Goal: Feedback & Contribution: Contribute content

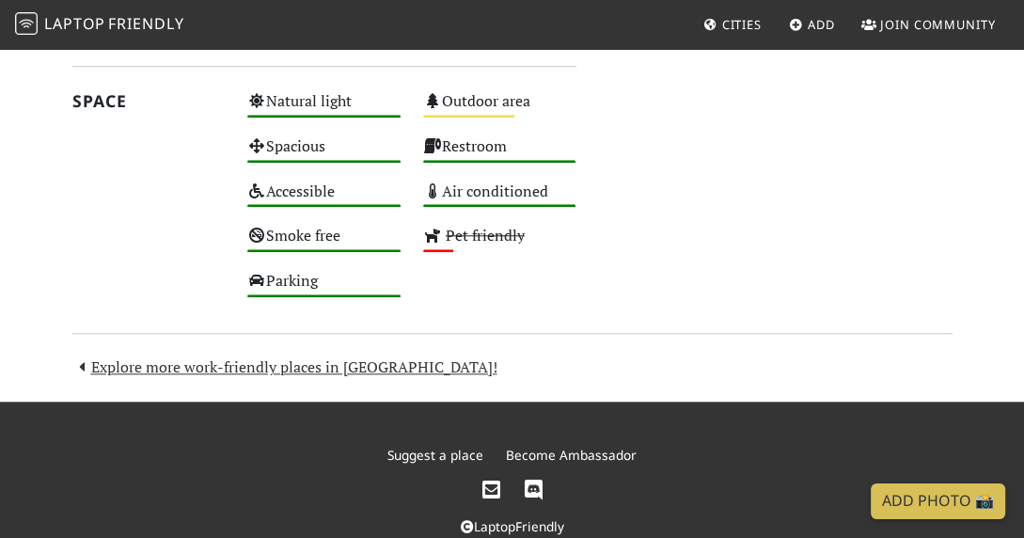
scroll to position [1336, 0]
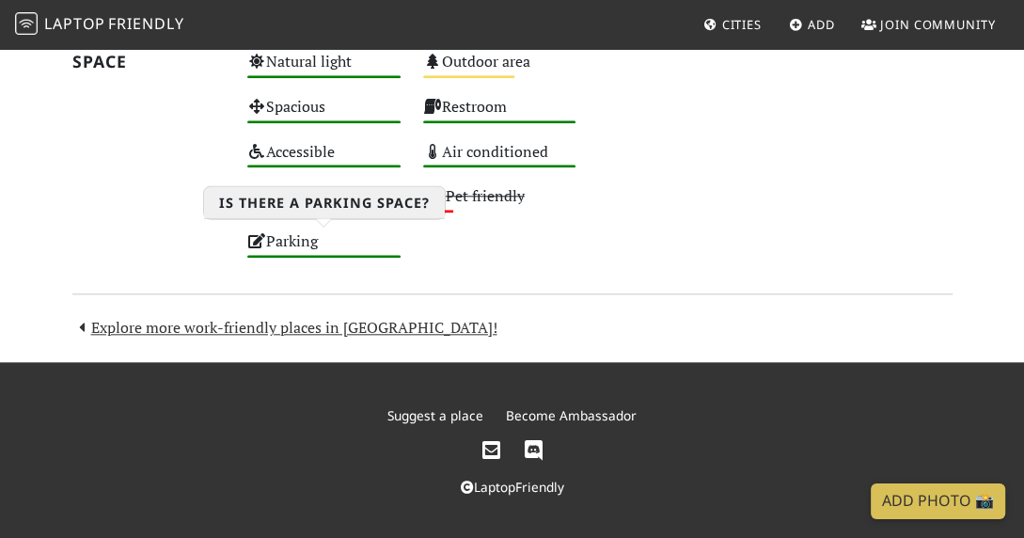
click at [282, 238] on div "Parking High" at bounding box center [324, 250] width 176 height 45
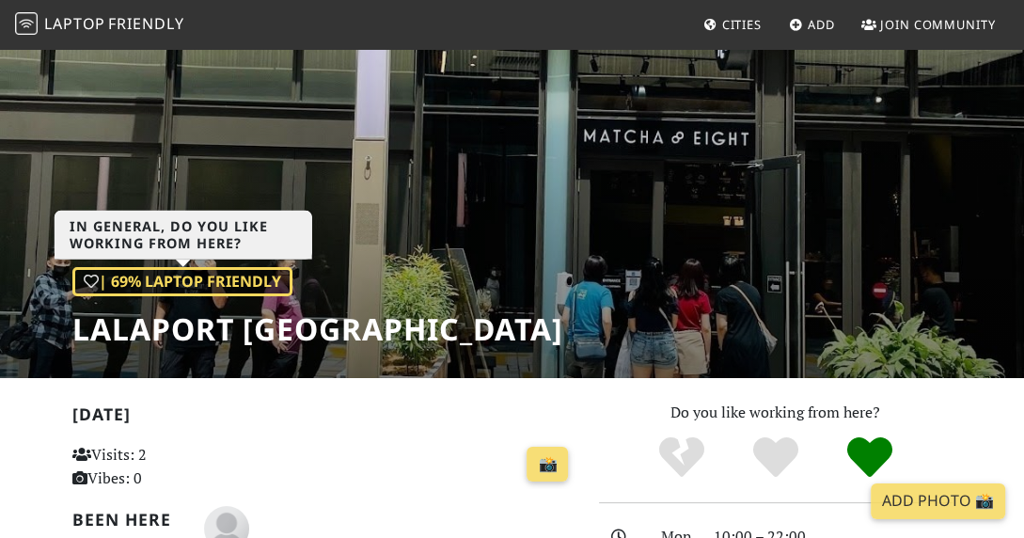
scroll to position [188, 0]
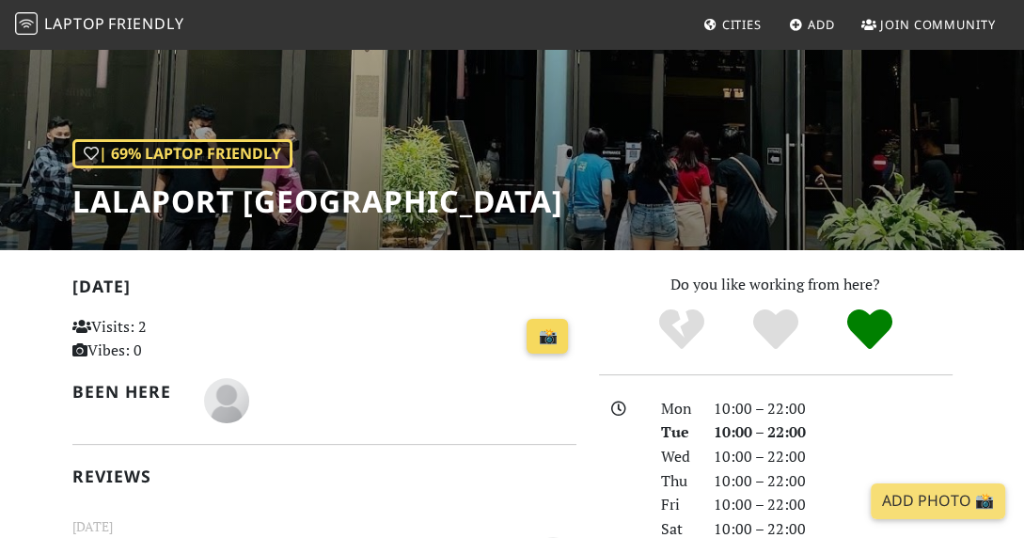
click at [542, 335] on link "📸" at bounding box center [547, 337] width 41 height 36
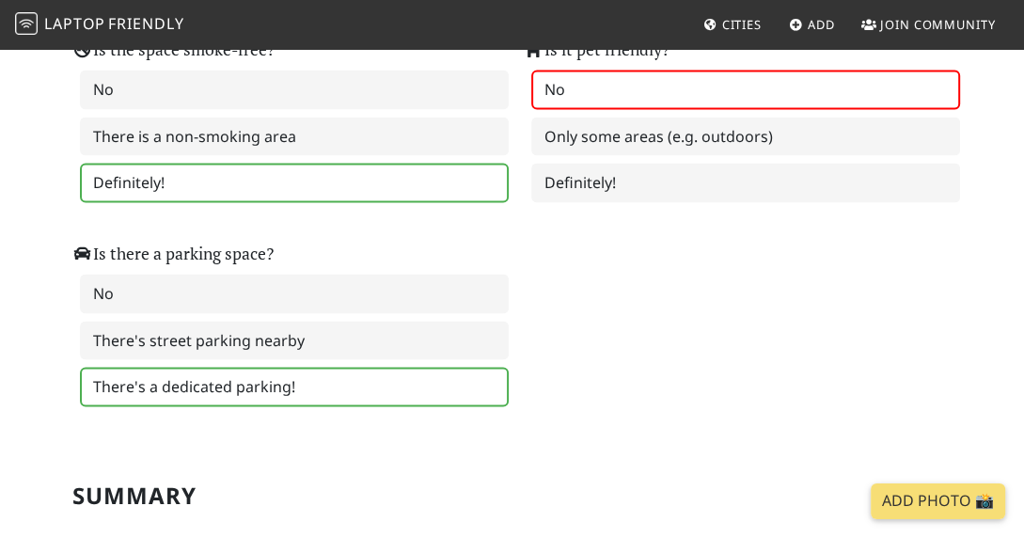
scroll to position [2633, 0]
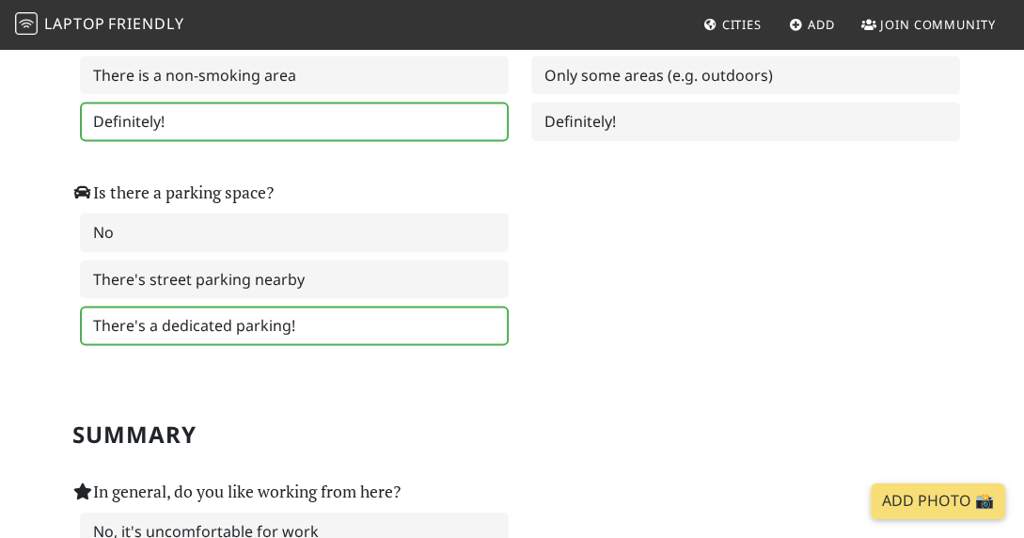
click at [267, 307] on label "There's a dedicated parking!" at bounding box center [294, 326] width 429 height 39
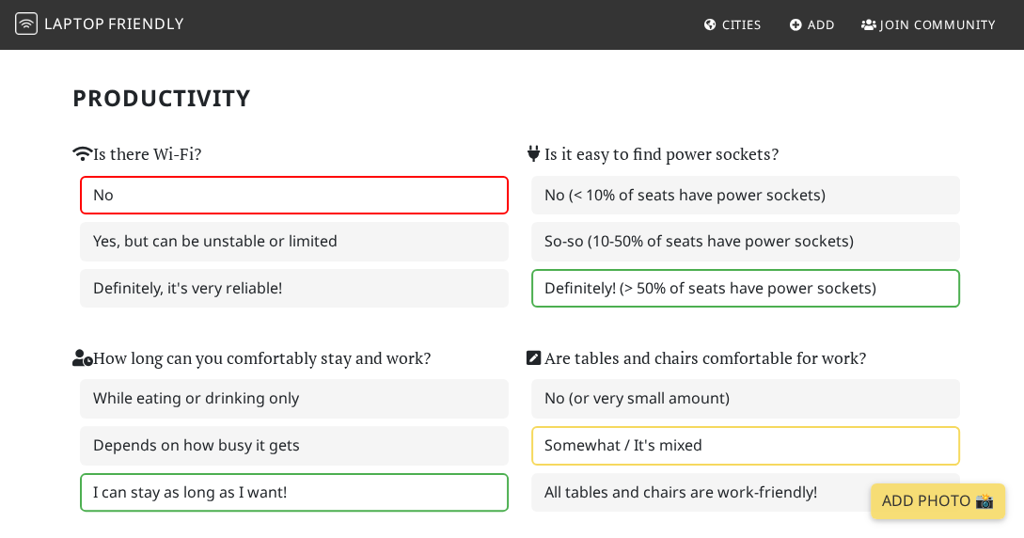
scroll to position [0, 0]
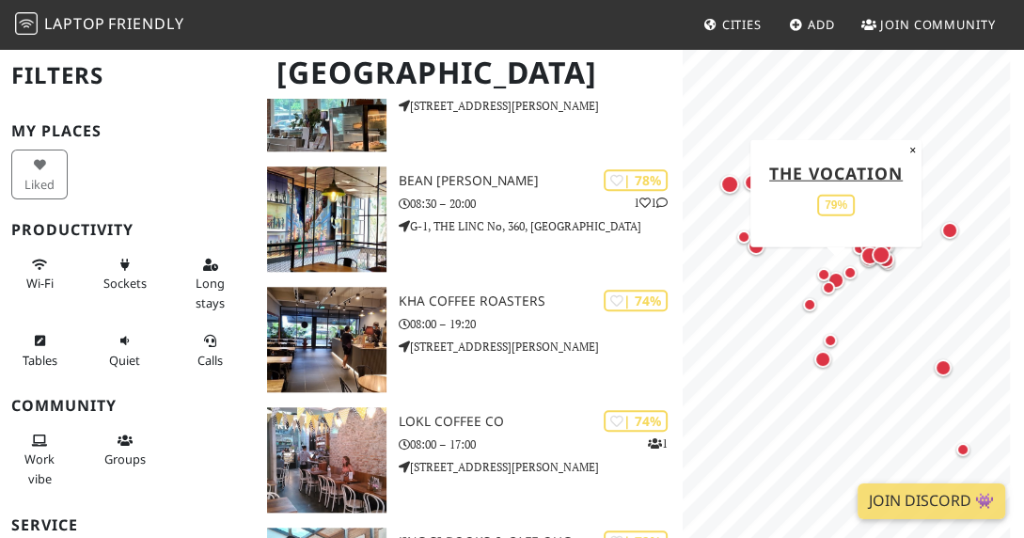
scroll to position [1223, 0]
